Goal: Information Seeking & Learning: Learn about a topic

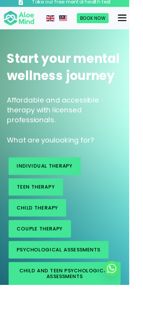
click at [54, 234] on span "Child Therapy" at bounding box center [41, 230] width 45 height 8
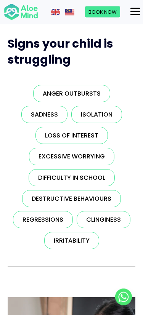
scroll to position [290, 0]
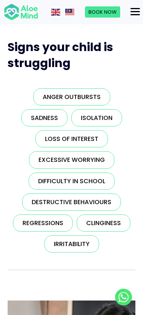
click at [97, 204] on span "Destructive behaviours" at bounding box center [71, 201] width 79 height 9
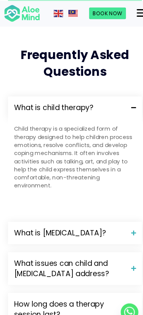
scroll to position [1345, 0]
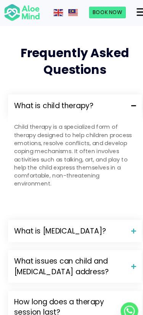
click at [119, 218] on span at bounding box center [124, 220] width 10 height 5
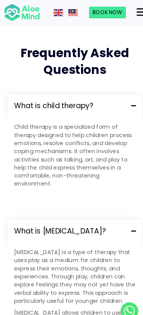
click at [125, 218] on span at bounding box center [124, 220] width 10 height 5
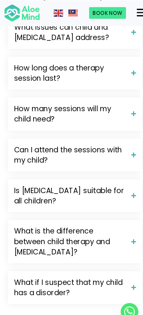
scroll to position [1569, 0]
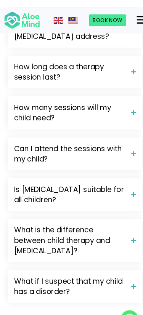
click at [18, 173] on span "Is play therapy suitable for all children?" at bounding box center [66, 178] width 106 height 20
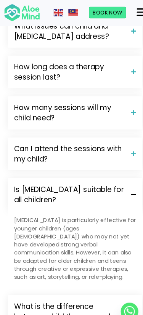
scroll to position [1577, 0]
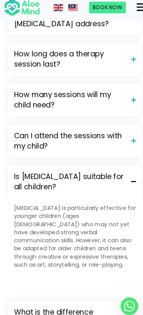
click at [22, 168] on span "Is play therapy suitable for all children?" at bounding box center [66, 178] width 106 height 20
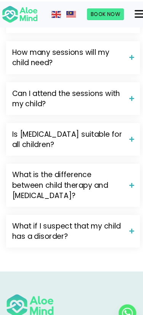
scroll to position [1627, 0]
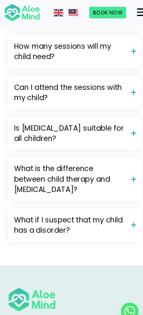
click at [34, 205] on span "What if I suspect that my child has a disorder?" at bounding box center [66, 215] width 106 height 20
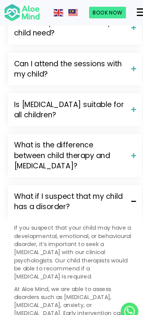
scroll to position [1651, 0]
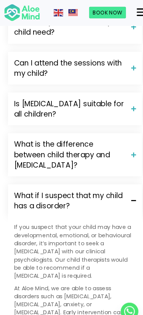
click at [35, 186] on span "What if I suspect that my child has a disorder?" at bounding box center [66, 191] width 106 height 20
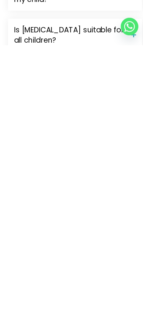
scroll to position [1441, 0]
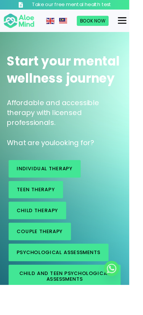
click at [41, 314] on link "Child and Teen Psychological assessments" at bounding box center [72, 305] width 124 height 26
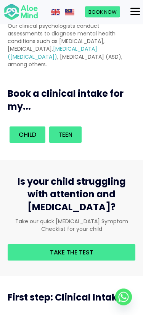
scroll to position [208, 0]
click at [21, 260] on link "Take the test" at bounding box center [71, 252] width 127 height 16
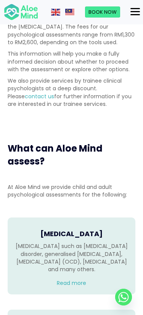
scroll to position [725, 0]
click at [92, 287] on p "Read more" at bounding box center [71, 283] width 112 height 8
click at [80, 287] on link "Read more" at bounding box center [71, 283] width 29 height 8
click at [76, 287] on link "Read more" at bounding box center [71, 283] width 29 height 8
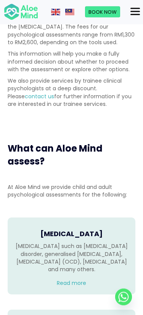
click at [76, 286] on div "[MEDICAL_DATA] such as [MEDICAL_DATA] disorder, generalised [MEDICAL_DATA], [ME…" at bounding box center [71, 264] width 112 height 44
click at [74, 287] on link "Read more" at bounding box center [71, 283] width 29 height 8
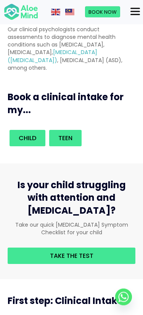
scroll to position [202, 0]
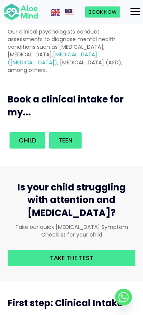
click at [34, 148] on link "Child" at bounding box center [28, 140] width 36 height 16
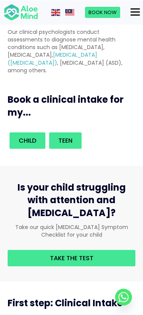
scroll to position [224, 0]
